Goal: Task Accomplishment & Management: Complete application form

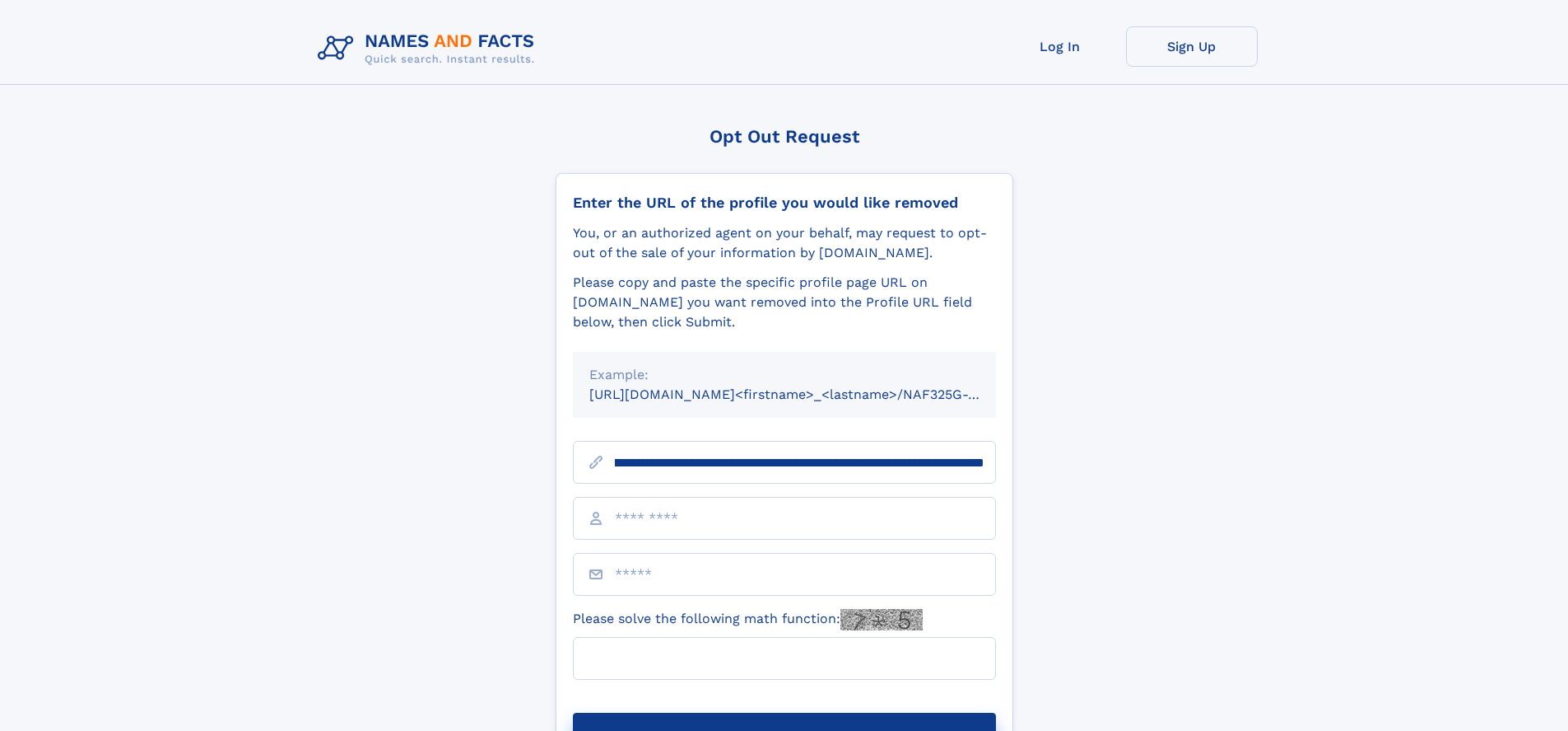
scroll to position [0, 187]
type input "**********"
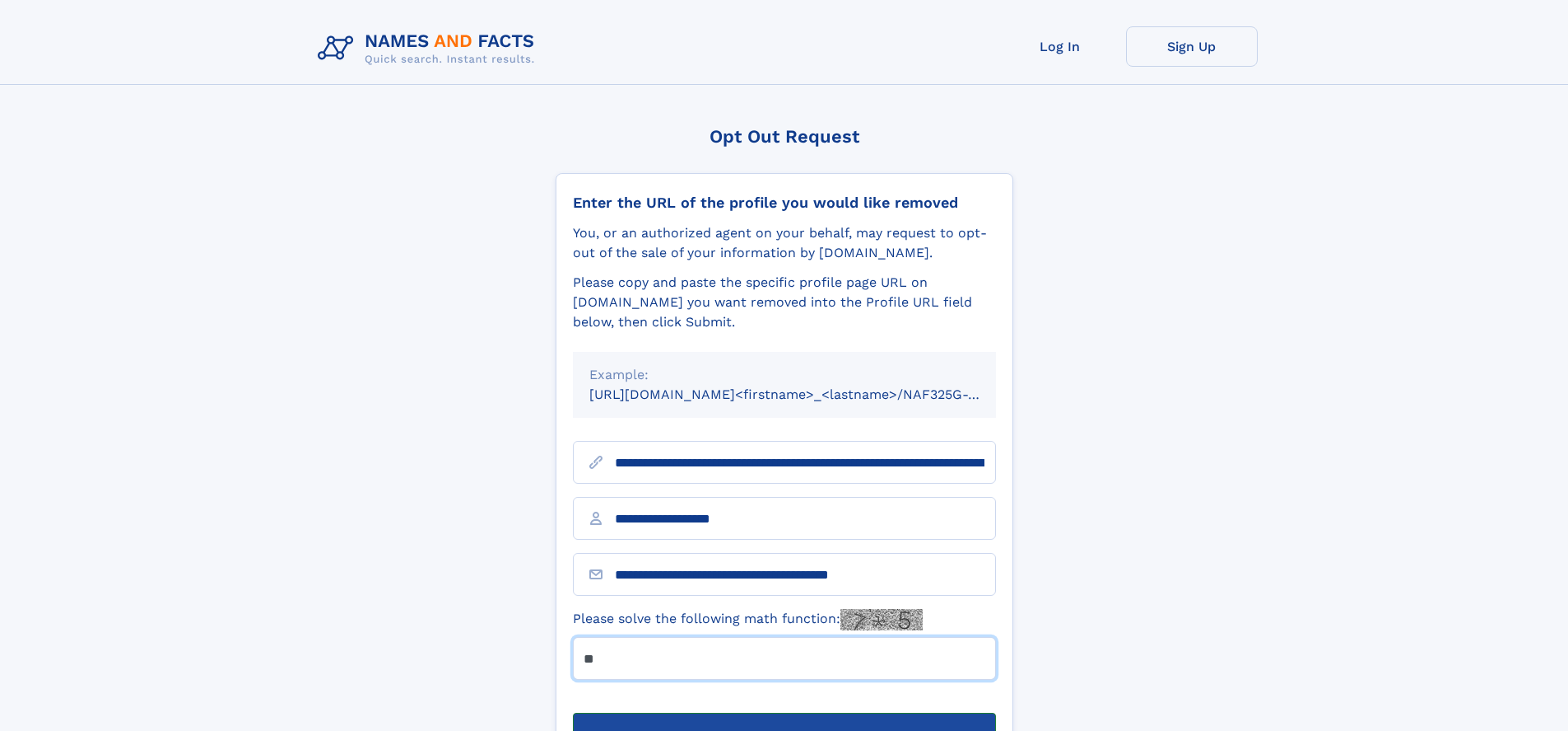
type input "**"
click at [784, 713] on button "Submit Opt Out Request" at bounding box center [784, 739] width 423 height 53
